Goal: Information Seeking & Learning: Learn about a topic

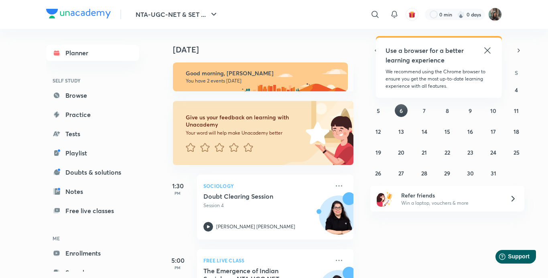
click at [484, 51] on icon at bounding box center [487, 51] width 10 height 10
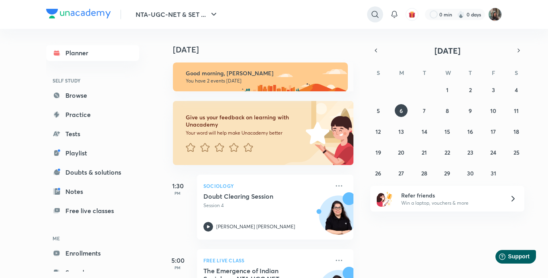
click at [373, 16] on icon at bounding box center [375, 15] width 10 height 10
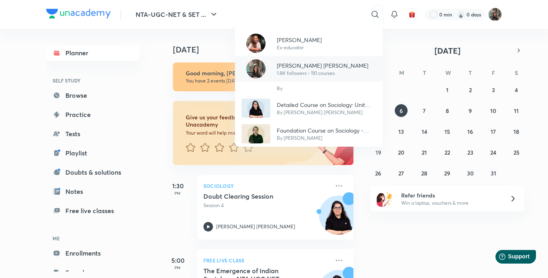
click at [308, 65] on p "[PERSON_NAME] [PERSON_NAME]" at bounding box center [322, 65] width 91 height 8
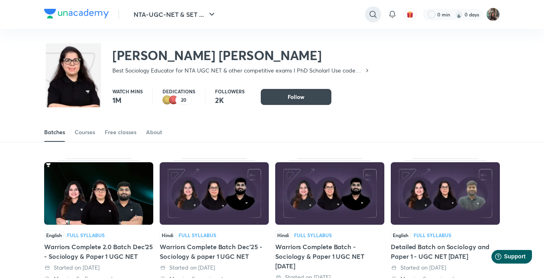
click at [373, 12] on icon at bounding box center [373, 15] width 10 height 10
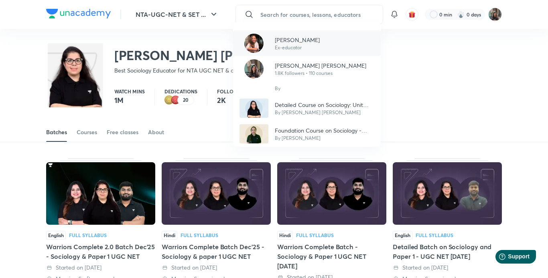
click at [300, 40] on p "[PERSON_NAME]" at bounding box center [297, 40] width 45 height 8
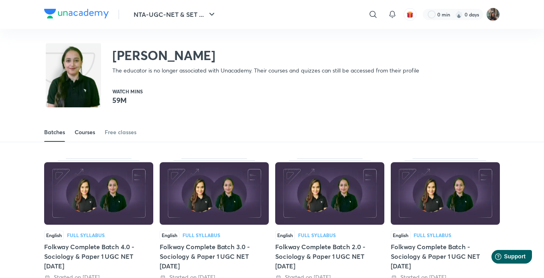
click at [81, 128] on link "Courses" at bounding box center [85, 132] width 20 height 19
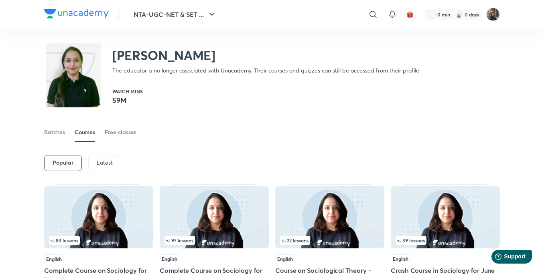
click at [99, 160] on p "Latest" at bounding box center [105, 163] width 16 height 6
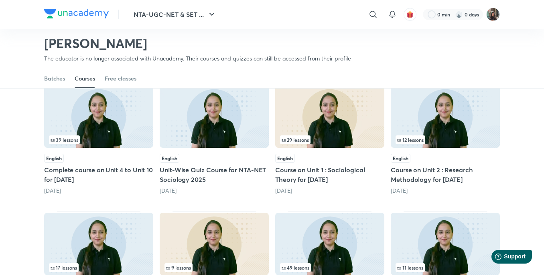
scroll to position [86, 0]
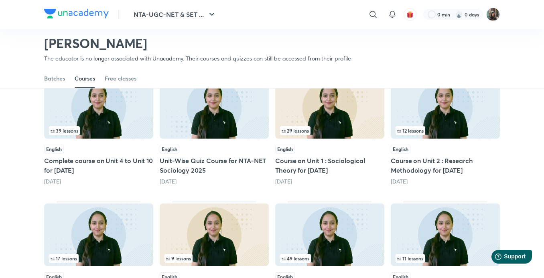
click at [126, 153] on div "English" at bounding box center [98, 149] width 109 height 9
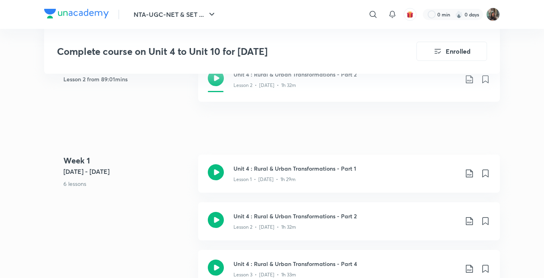
scroll to position [257, 0]
click at [373, 172] on div "Lesson 1 • [DATE] • 1h 29m" at bounding box center [345, 177] width 225 height 10
